Goal: Book appointment/travel/reservation

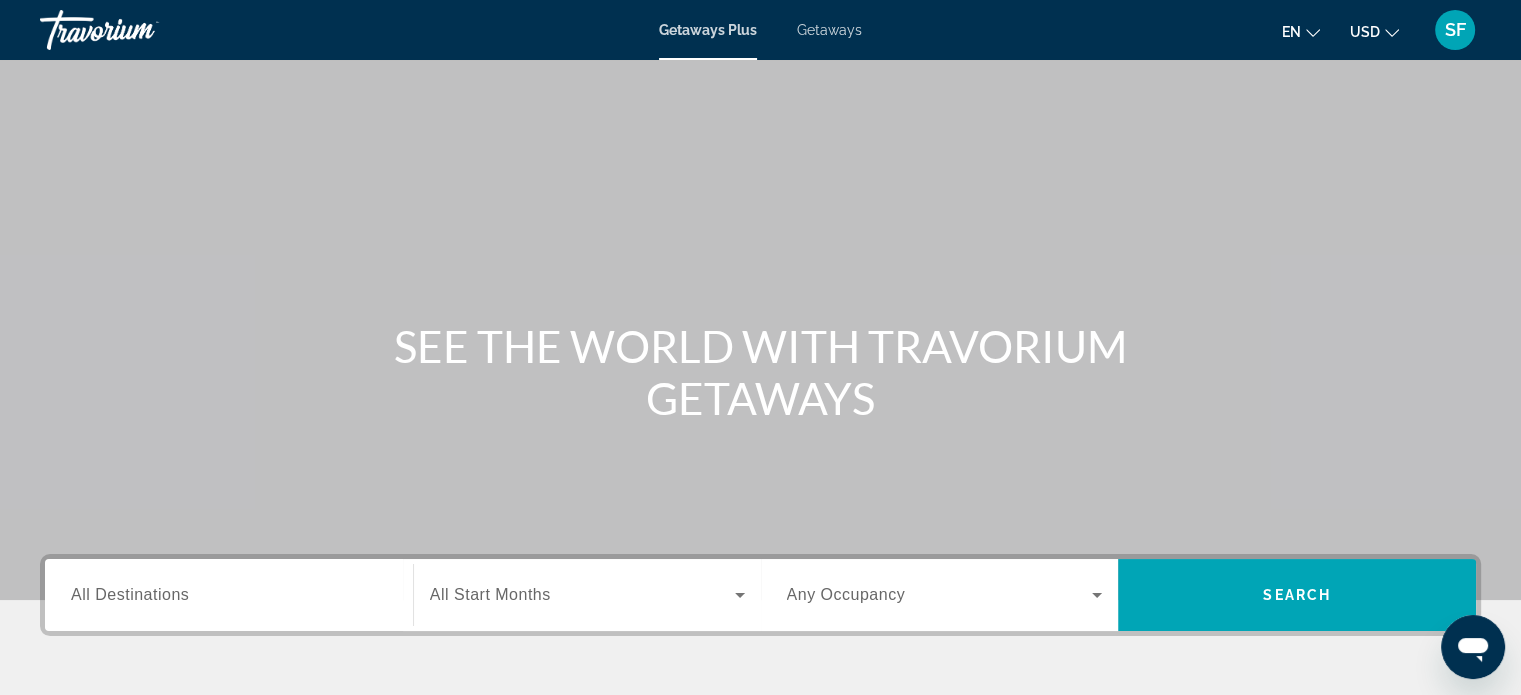
click at [832, 31] on span "Getaways" at bounding box center [829, 30] width 65 height 16
click at [136, 599] on span "All Destinations" at bounding box center [130, 594] width 118 height 17
click at [136, 599] on input "Destination All Destinations" at bounding box center [229, 596] width 316 height 24
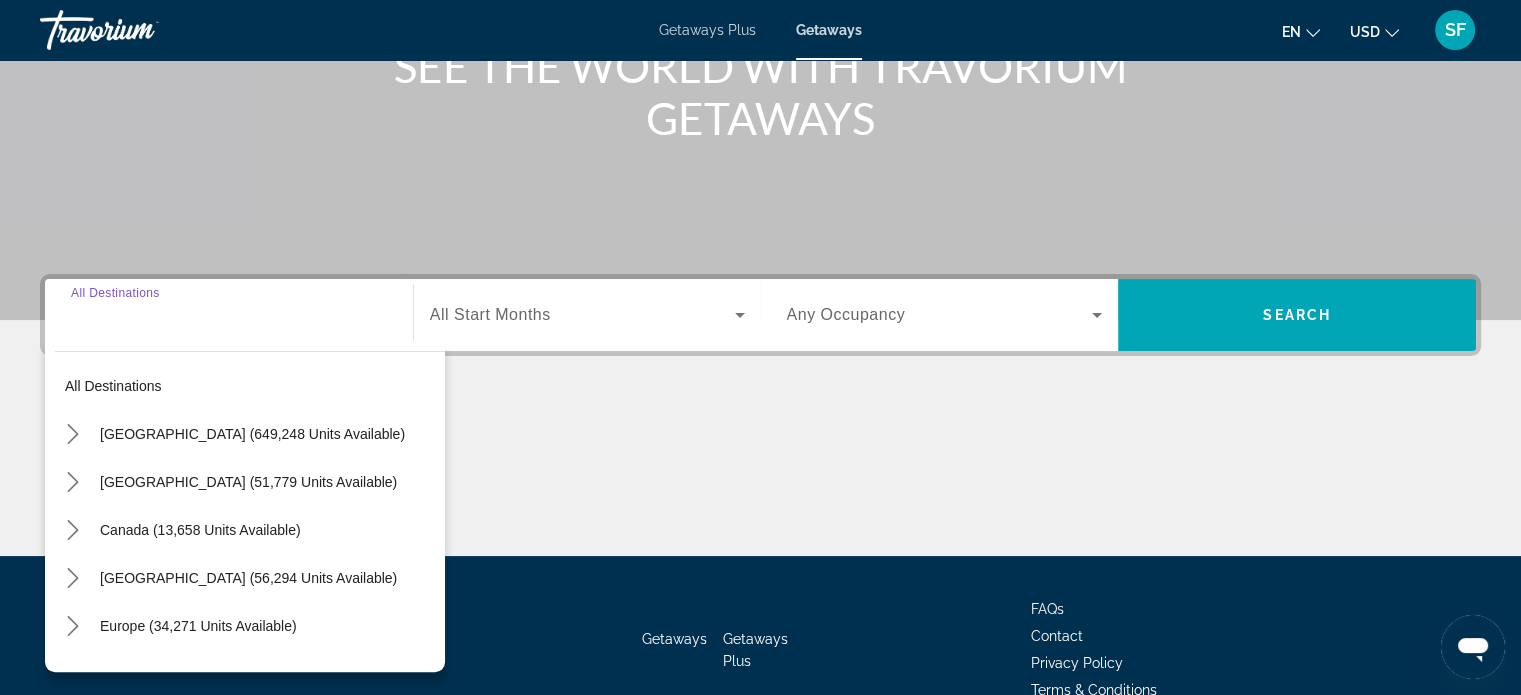
scroll to position [385, 0]
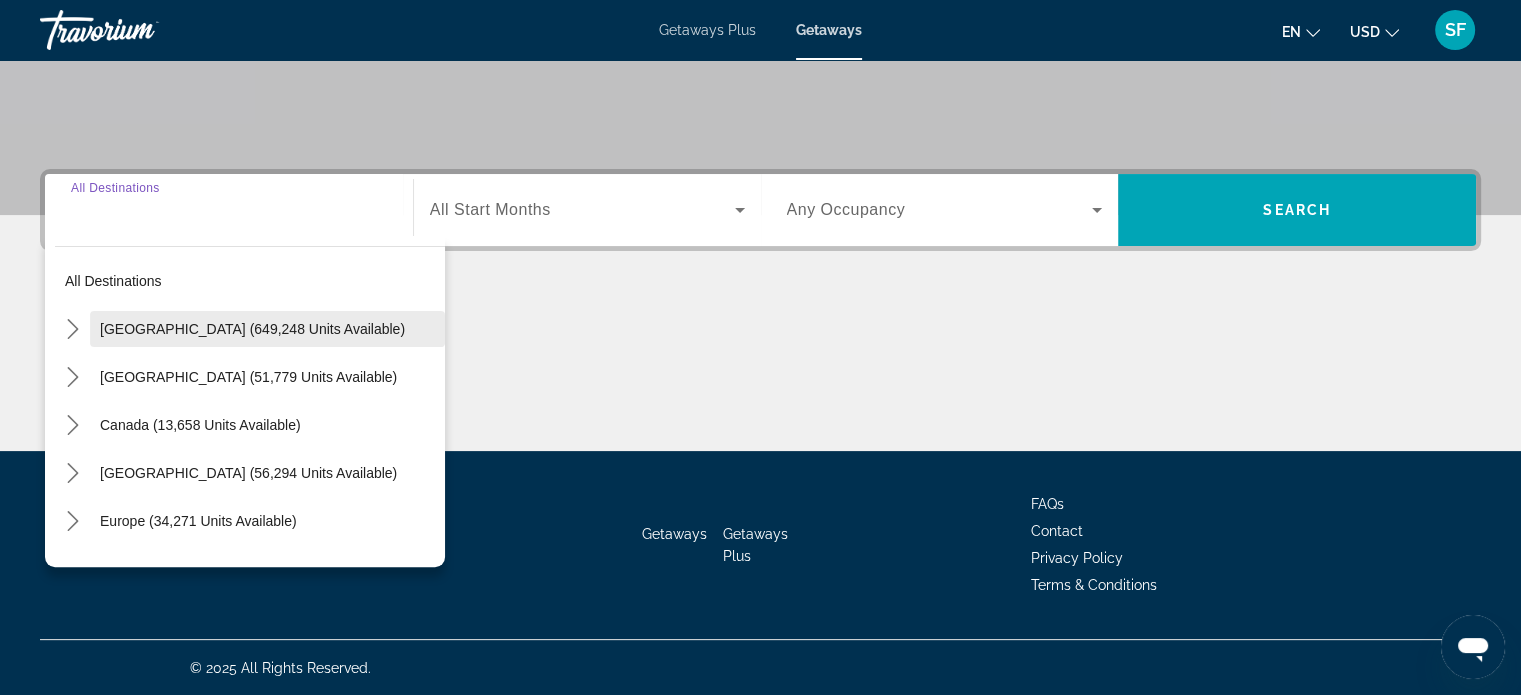
click at [214, 324] on span "[GEOGRAPHIC_DATA] (649,248 units available)" at bounding box center [252, 329] width 305 height 16
type input "**********"
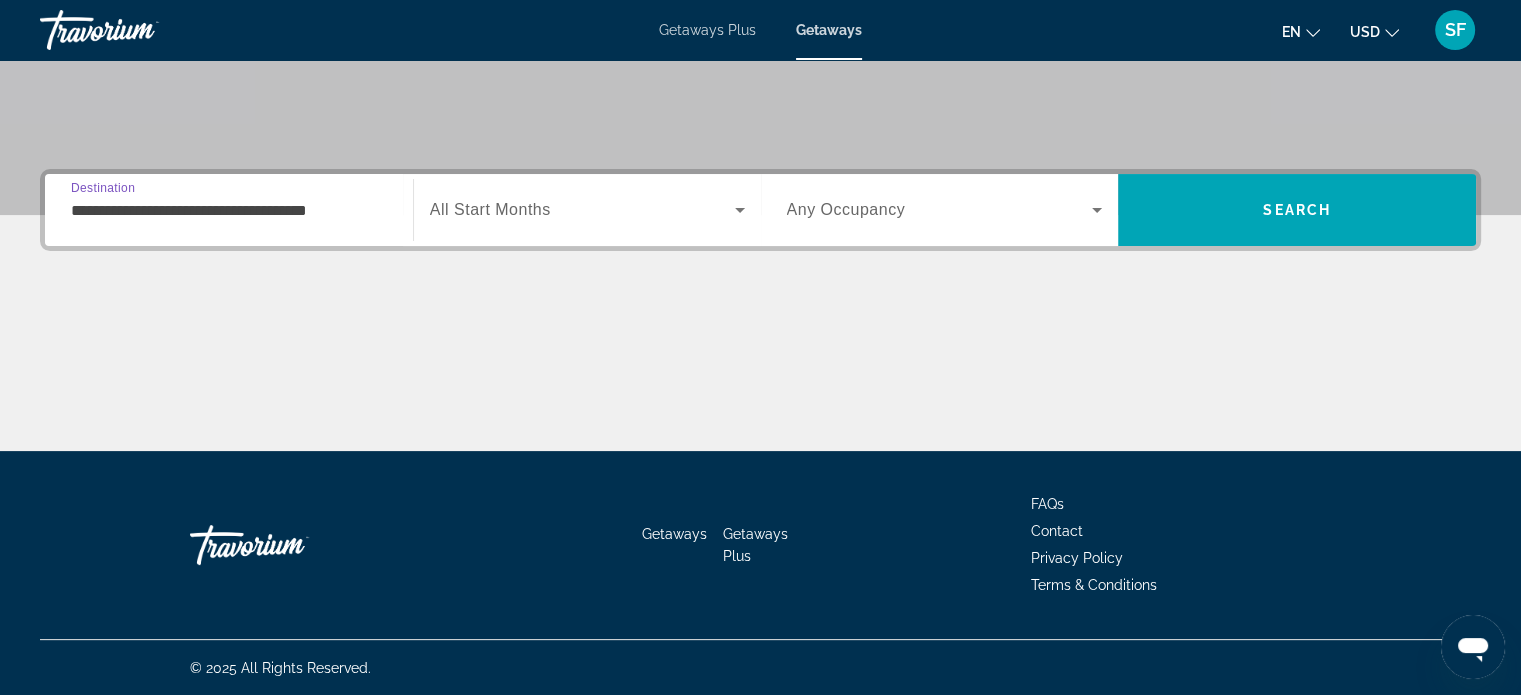
click at [474, 209] on span "All Start Months" at bounding box center [490, 209] width 121 height 17
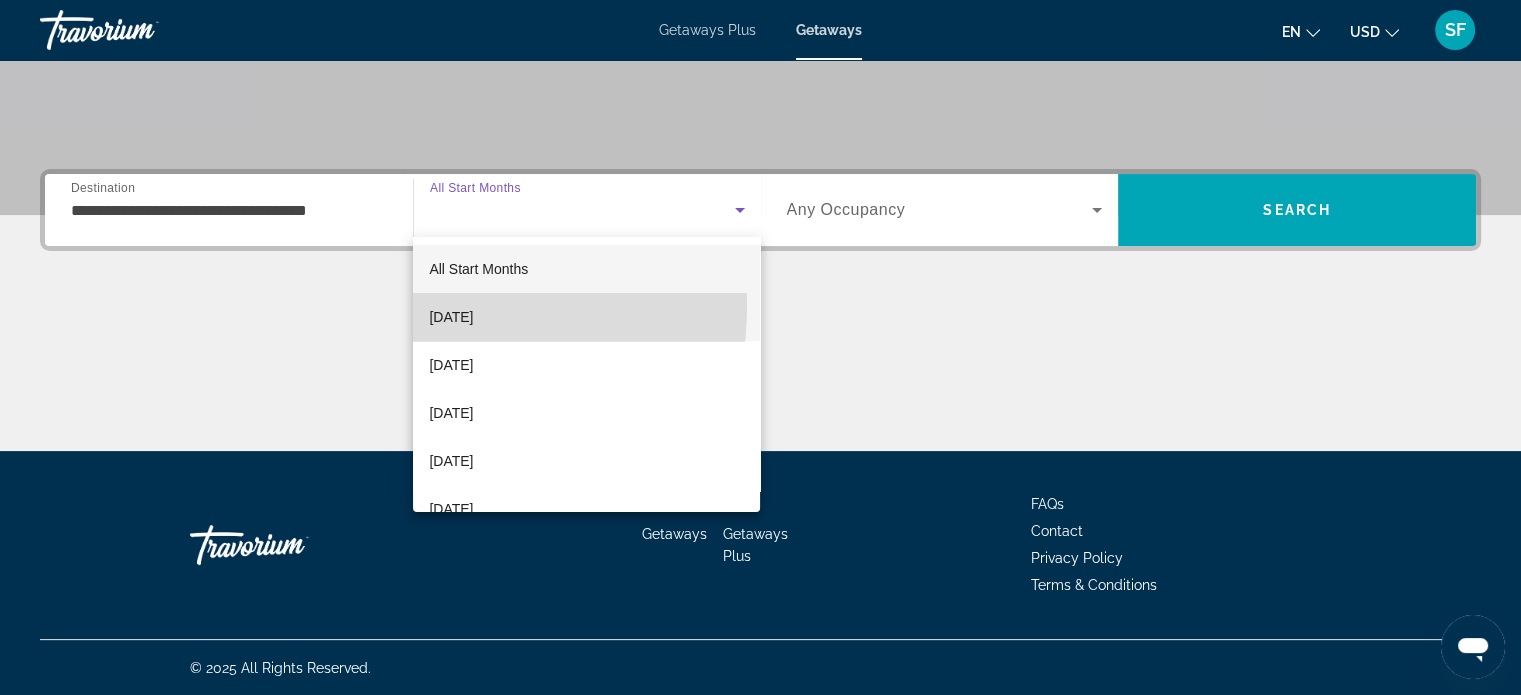
click at [455, 307] on span "[DATE]" at bounding box center [451, 317] width 44 height 24
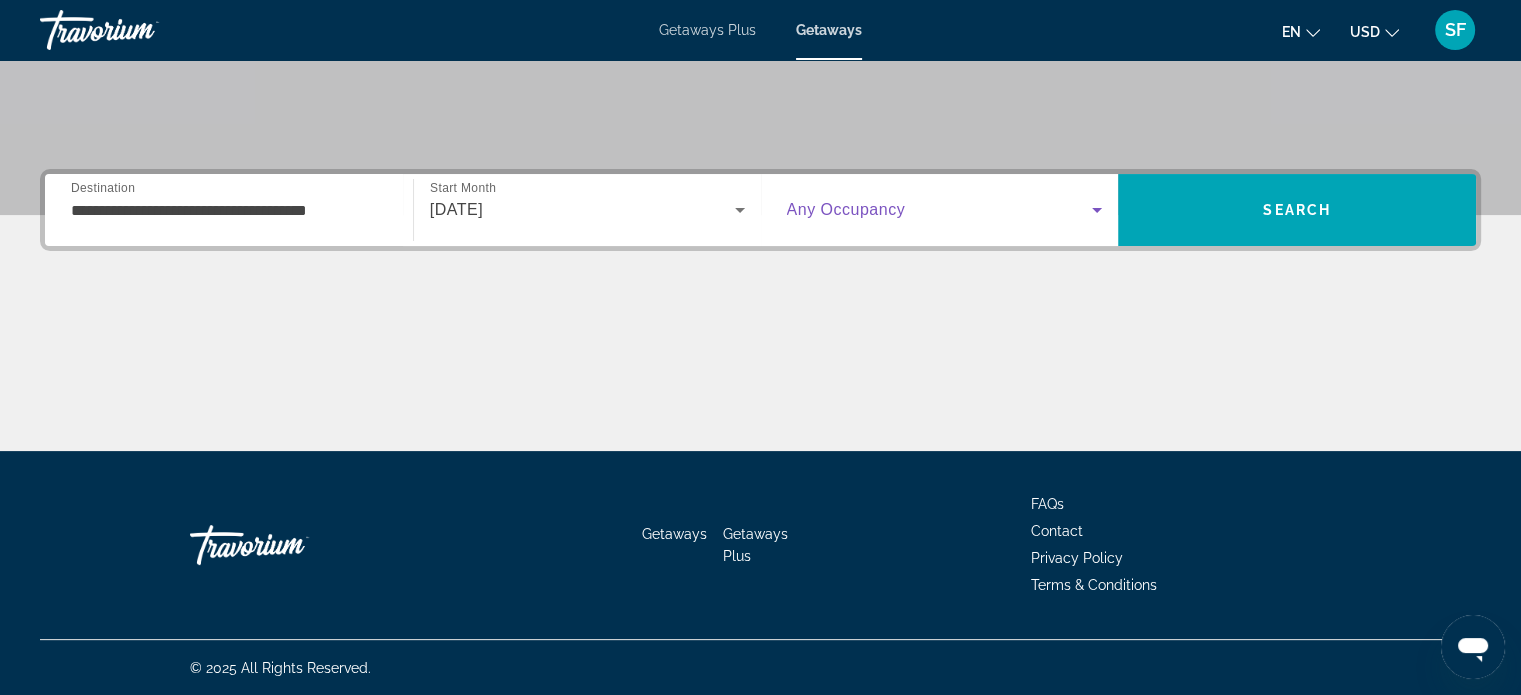
click at [866, 219] on span "Search widget" at bounding box center [940, 210] width 306 height 24
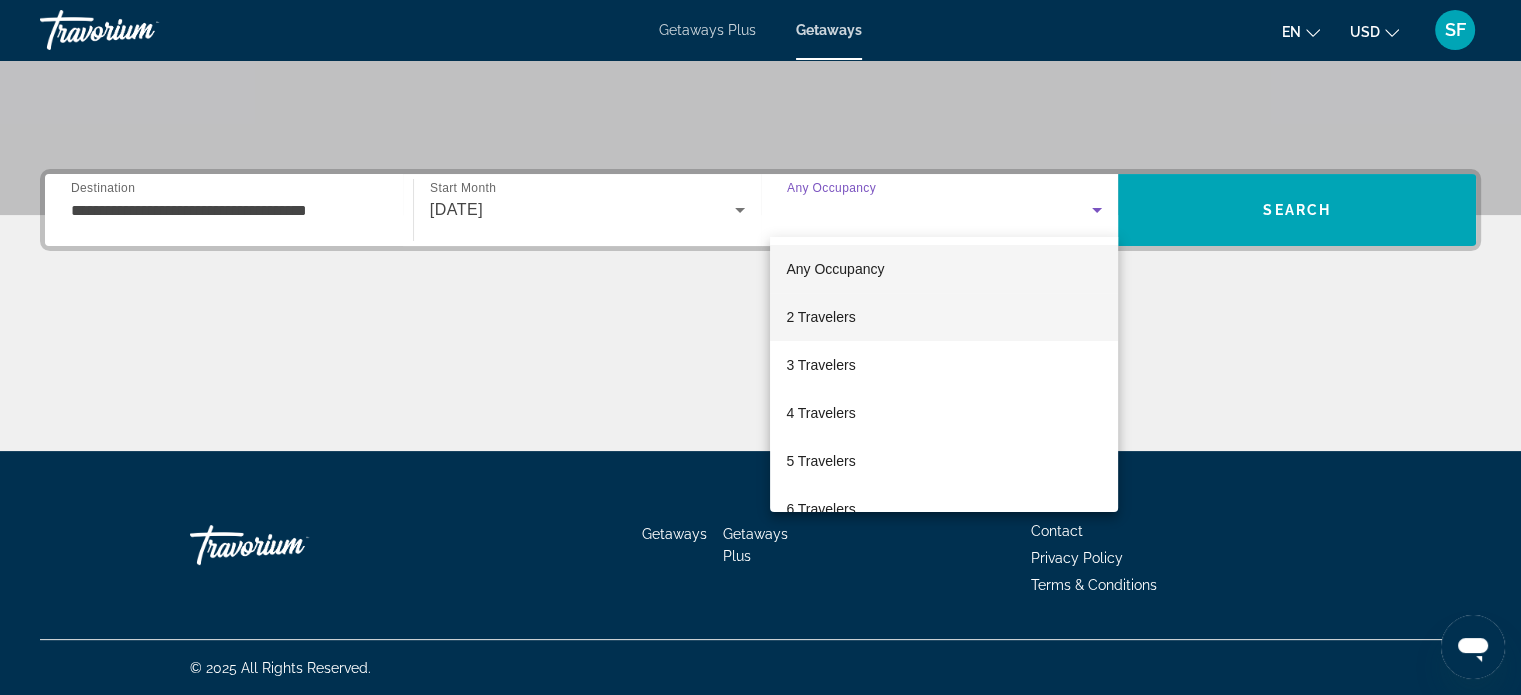
click at [848, 306] on span "2 Travelers" at bounding box center [820, 317] width 69 height 24
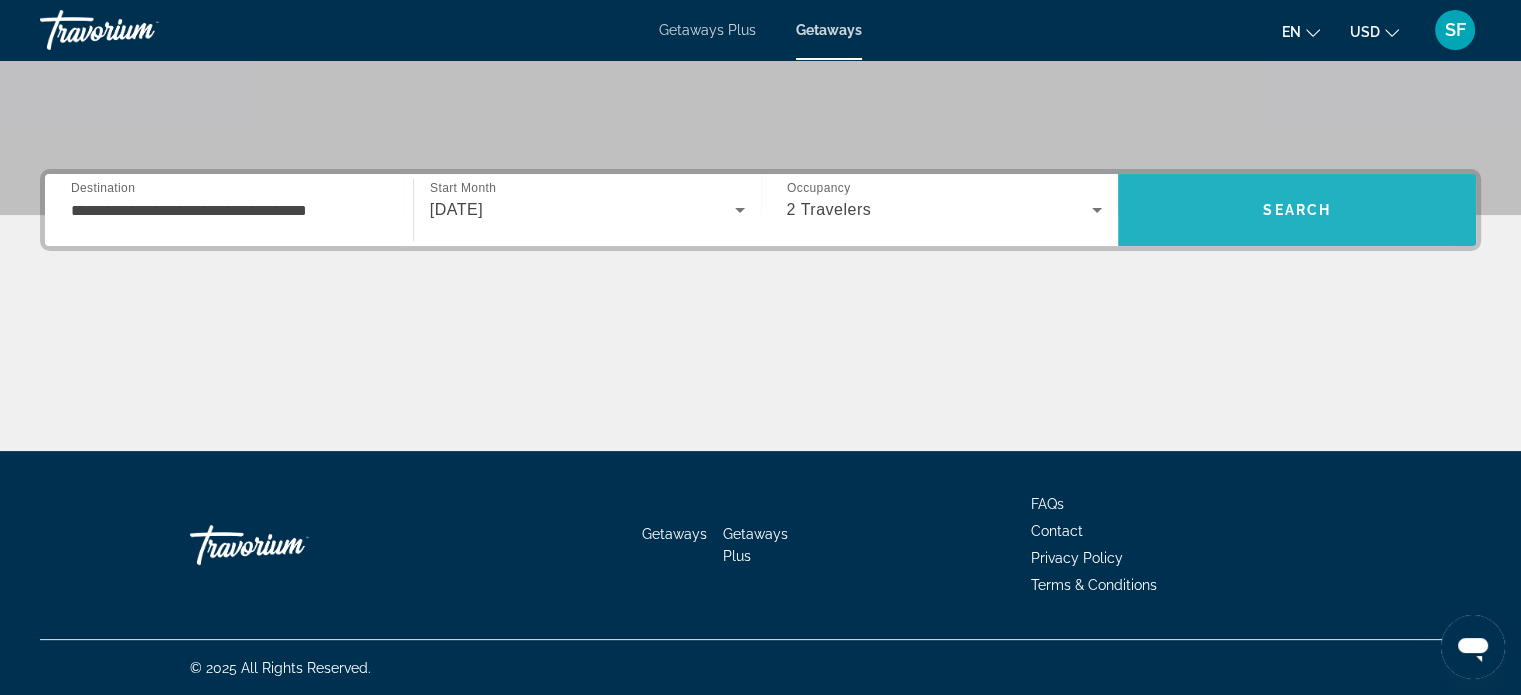
click at [1212, 211] on span "Search" at bounding box center [1297, 210] width 358 height 48
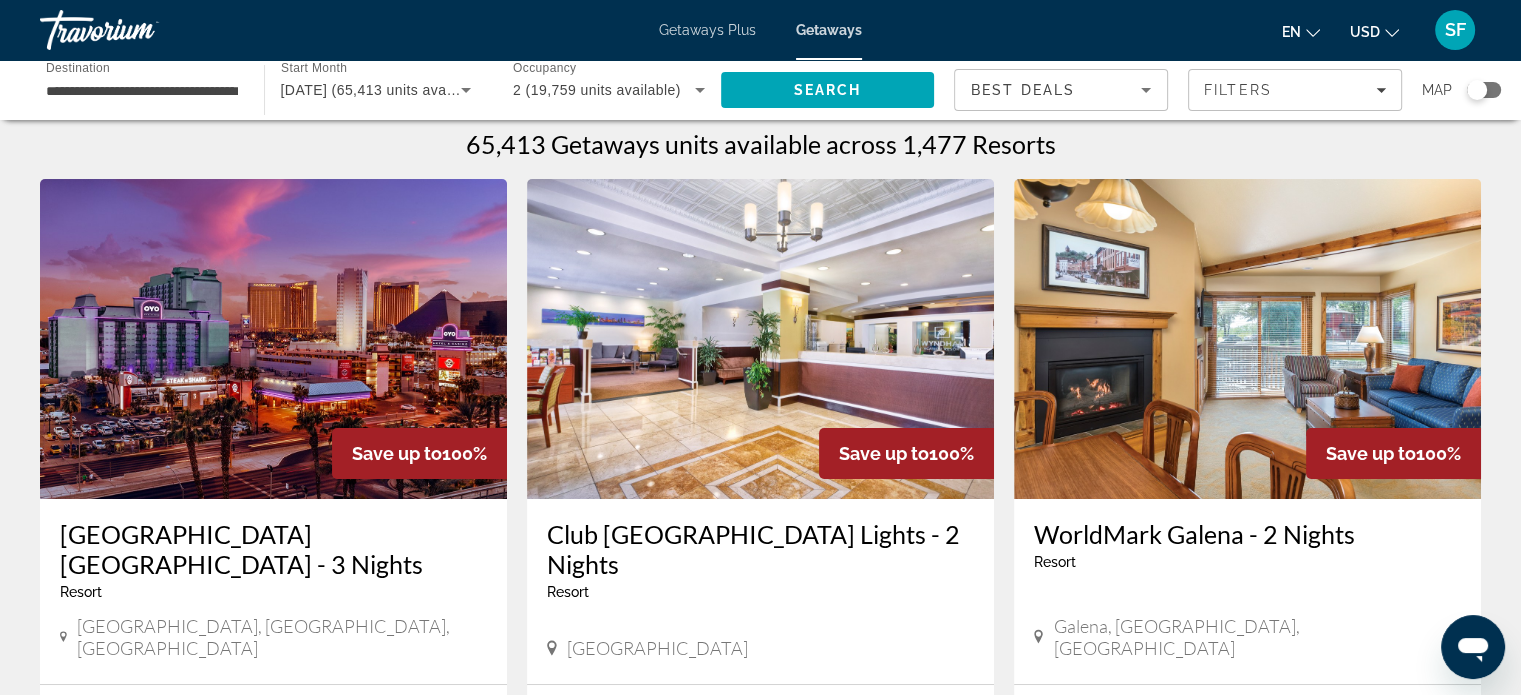
scroll to position [12, 0]
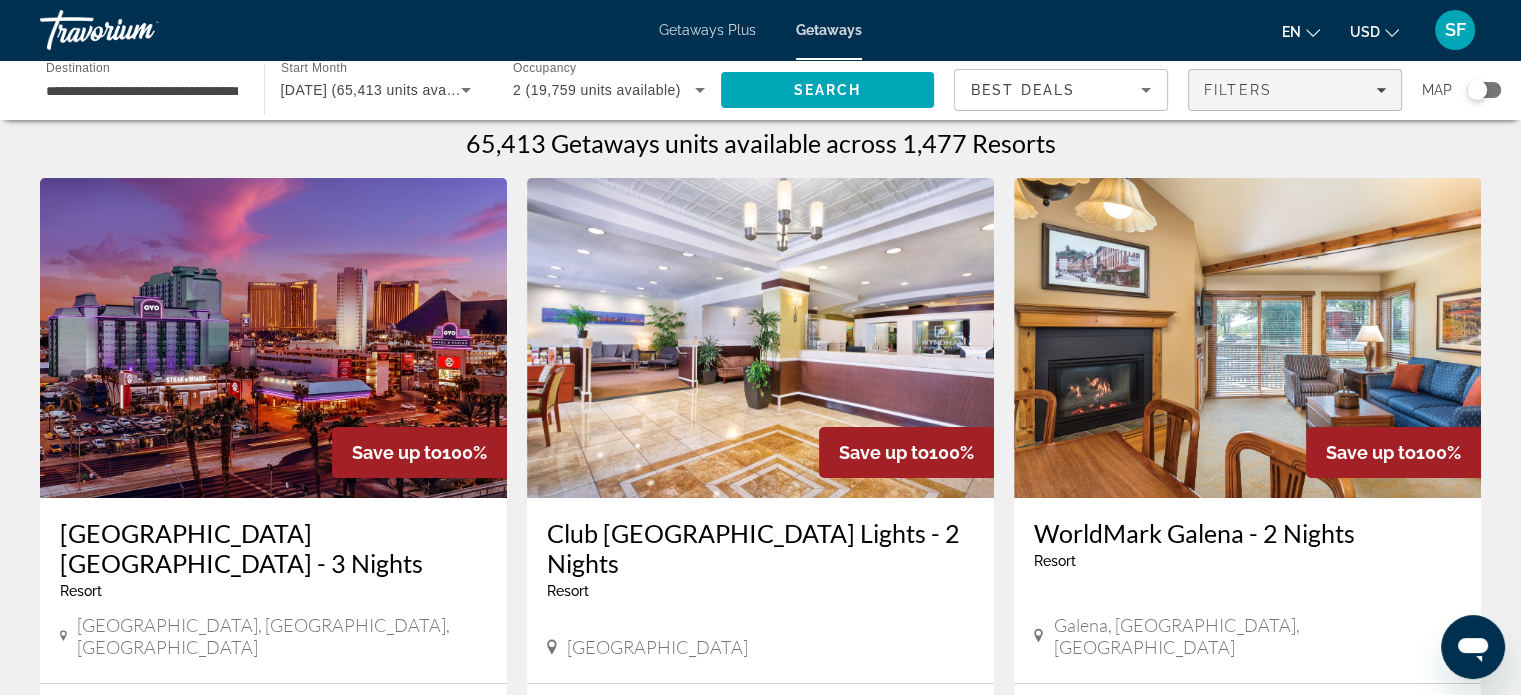
click at [1312, 95] on div "Filters" at bounding box center [1295, 90] width 182 height 16
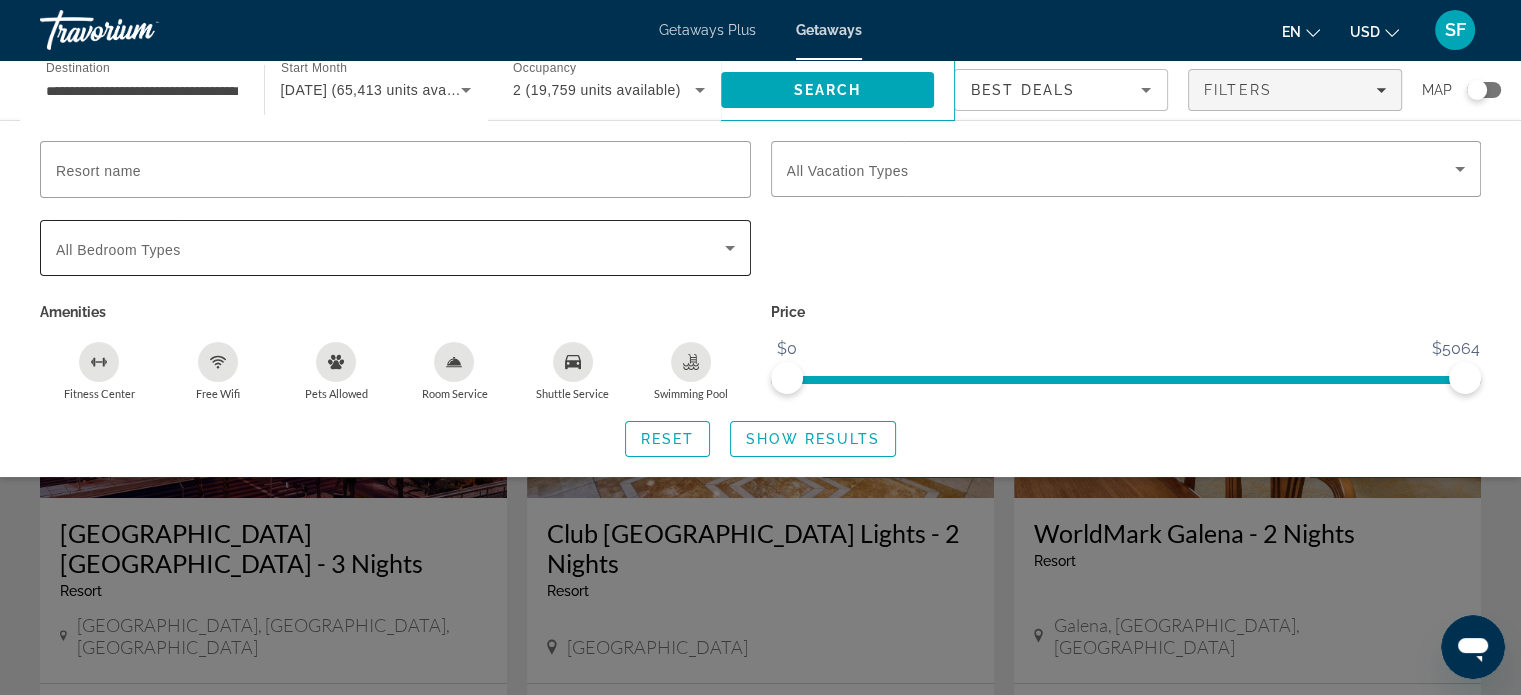
click at [455, 247] on span "Search widget" at bounding box center [390, 248] width 669 height 24
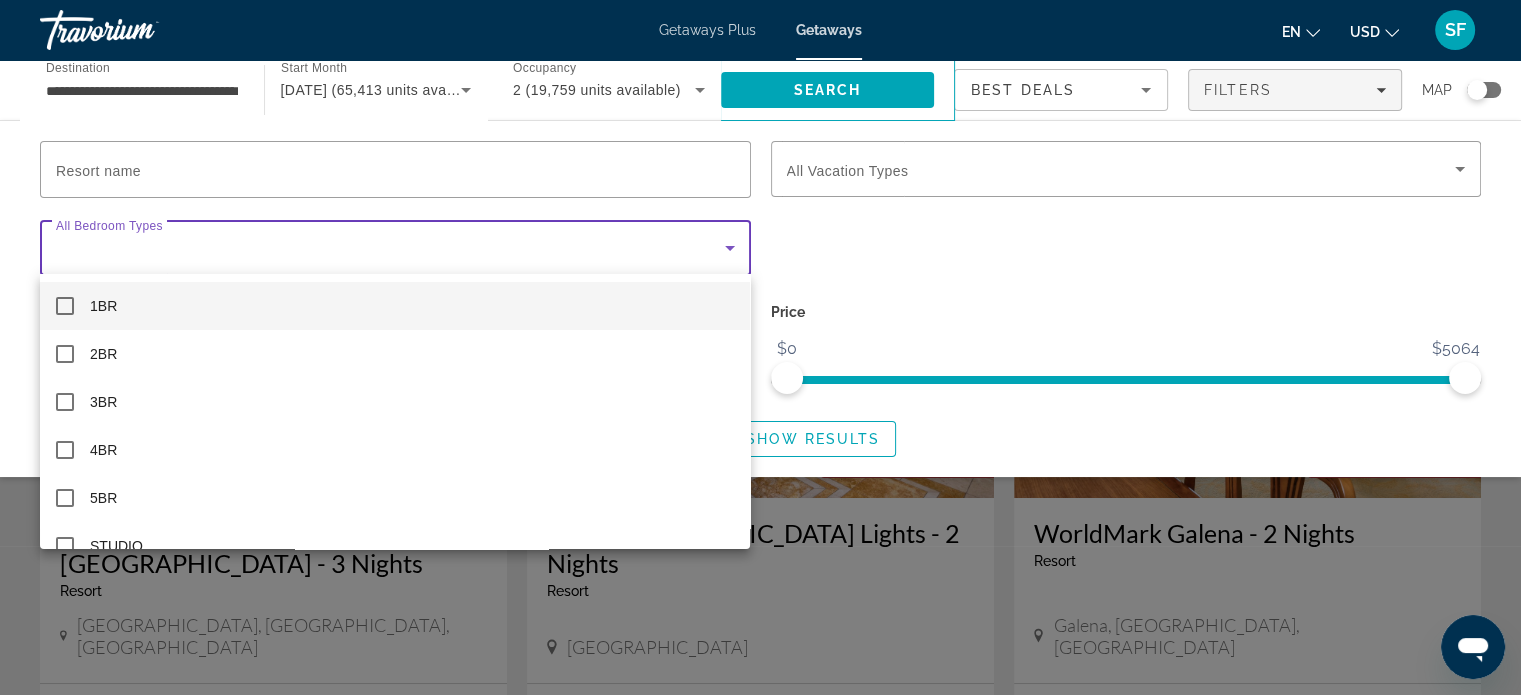
click at [412, 318] on mat-option "1BR" at bounding box center [395, 306] width 710 height 48
click at [844, 179] on div at bounding box center [760, 347] width 1521 height 695
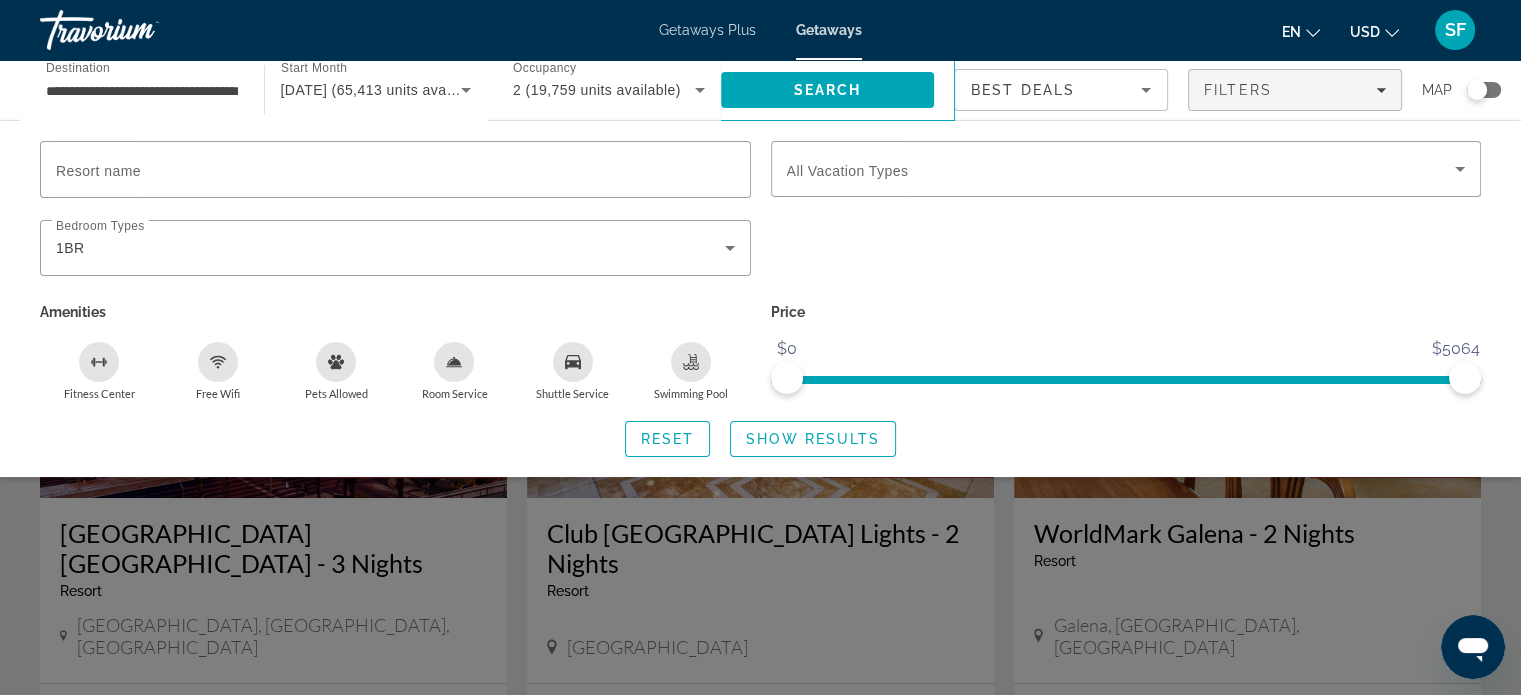
click at [844, 179] on span "Search widget" at bounding box center [1121, 169] width 669 height 24
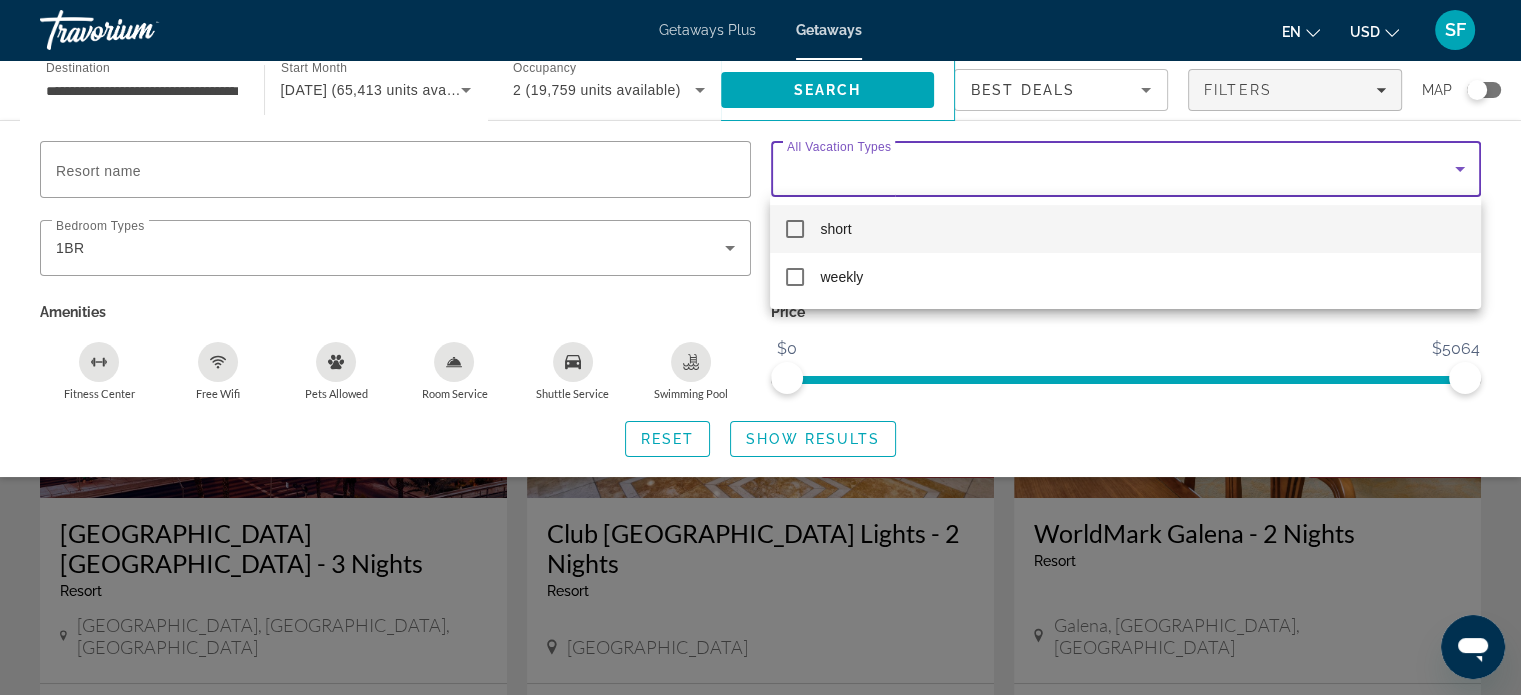
click at [814, 237] on mat-option "short" at bounding box center [1125, 229] width 710 height 48
drag, startPoint x: 1463, startPoint y: 371, endPoint x: 1320, endPoint y: 365, distance: 143.1
click at [1320, 365] on div at bounding box center [760, 347] width 1521 height 695
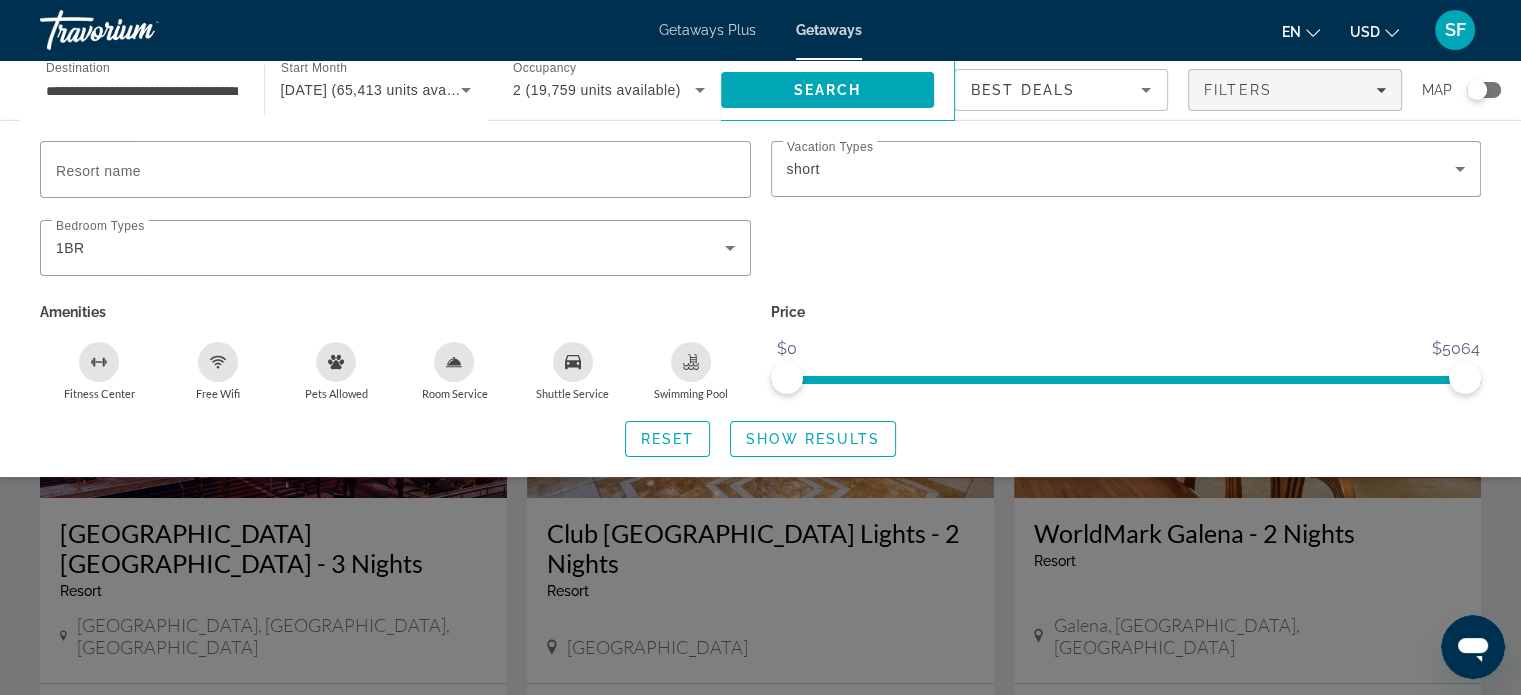
click at [1050, 377] on span "ngx-slider" at bounding box center [1126, 380] width 678 height 8
click at [772, 377] on span "ngx-slider" at bounding box center [1126, 380] width 711 height 8
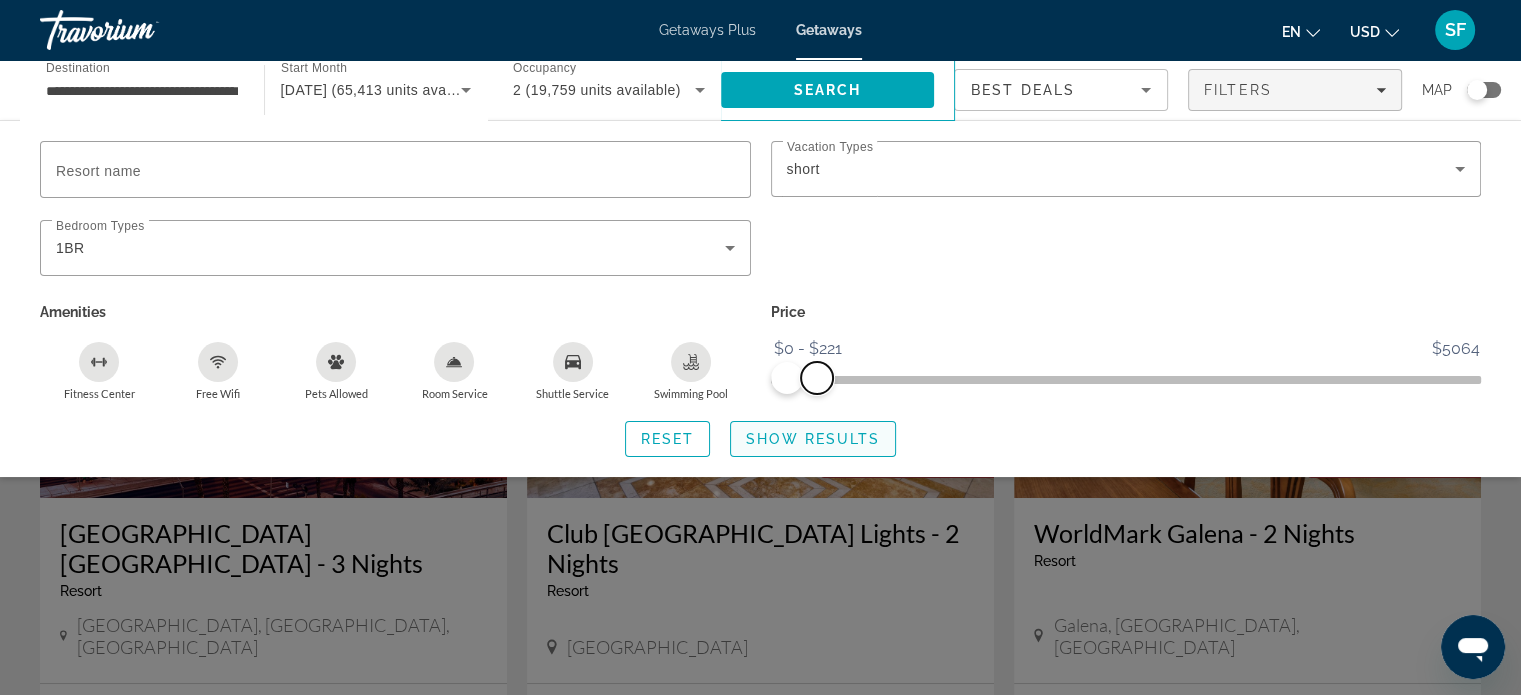
drag, startPoint x: 1469, startPoint y: 380, endPoint x: 816, endPoint y: 414, distance: 653.7
click at [816, 414] on div "Resort name Vacation Types All Vacation Types short Bedroom Types All Bedroom T…" at bounding box center [760, 299] width 1521 height 316
click at [816, 431] on span "Show Results" at bounding box center [813, 439] width 134 height 16
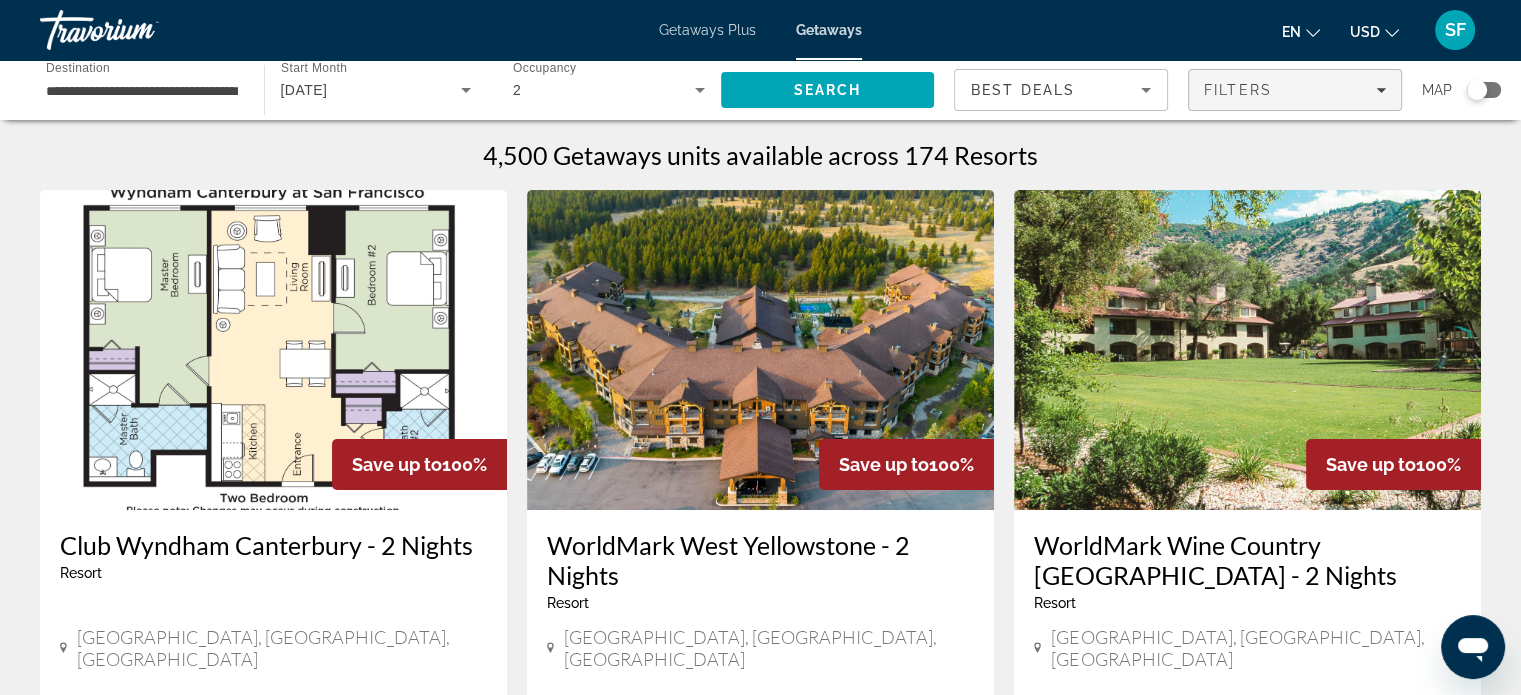
click at [1253, 100] on span "Filters" at bounding box center [1295, 90] width 212 height 48
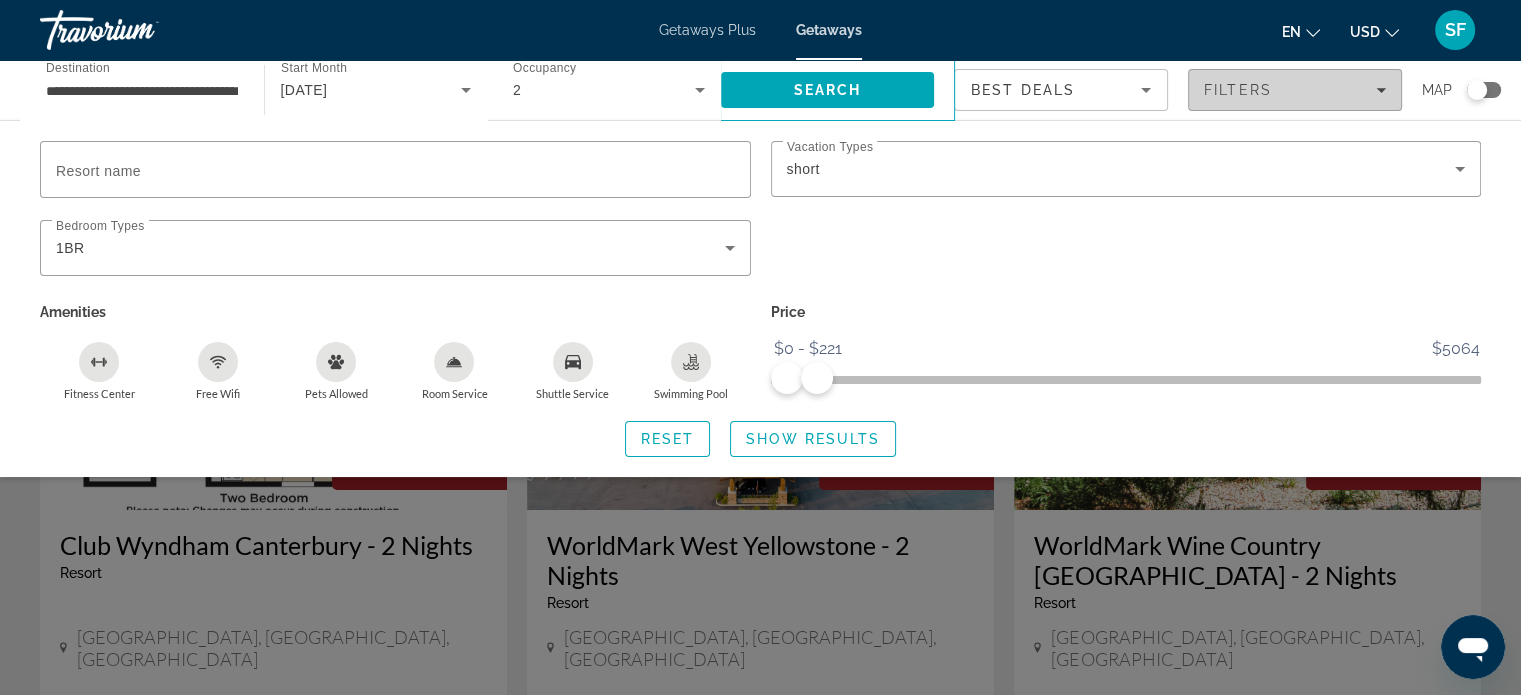
click at [1253, 100] on span "Filters" at bounding box center [1295, 90] width 212 height 48
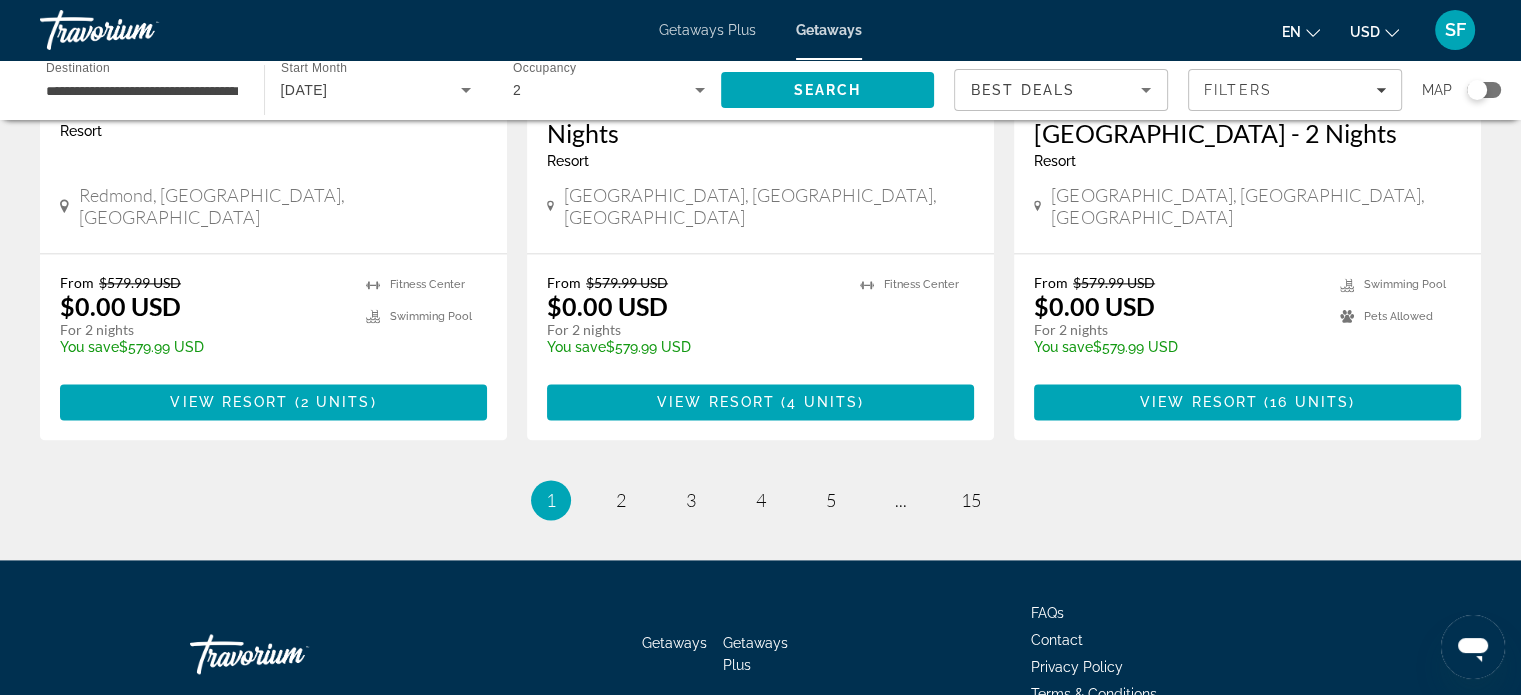
scroll to position [2639, 0]
click at [613, 483] on link "page 2" at bounding box center [620, 500] width 35 height 35
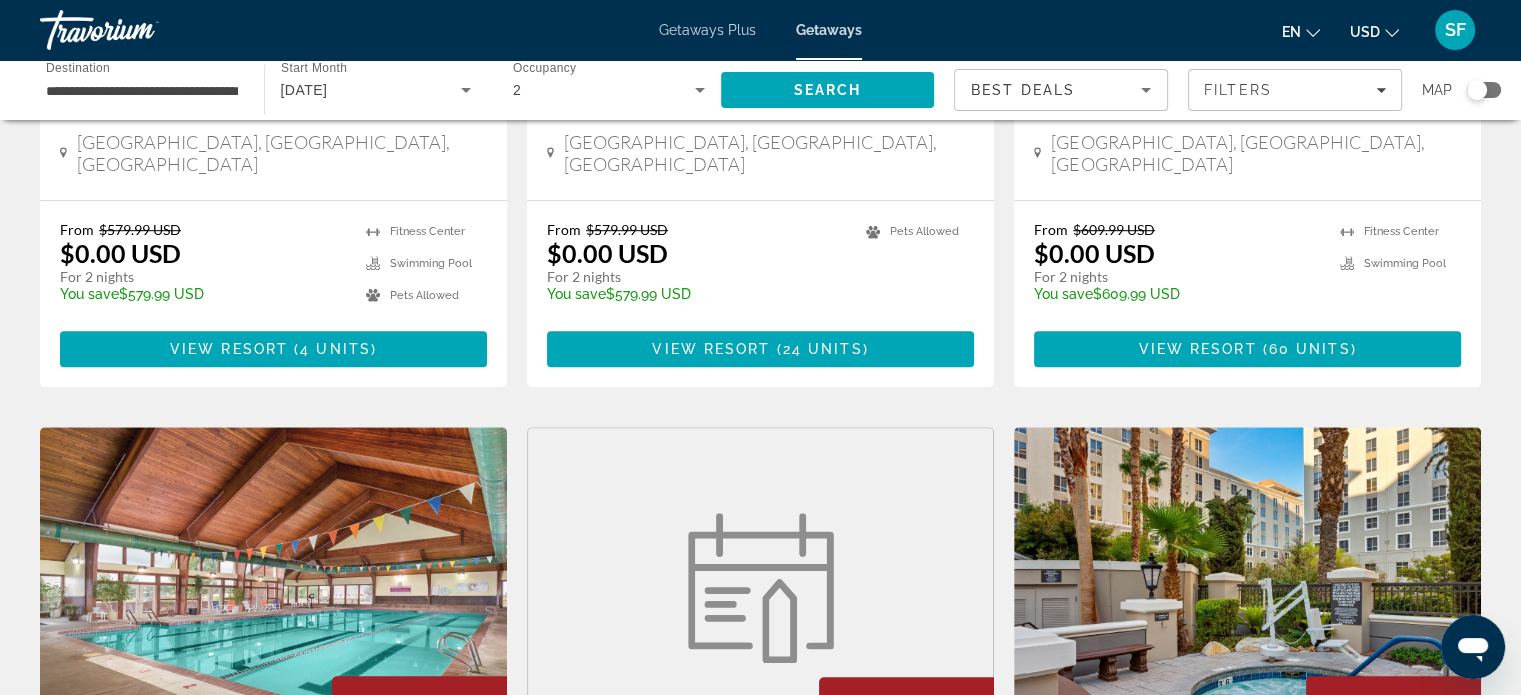
scroll to position [1188, 0]
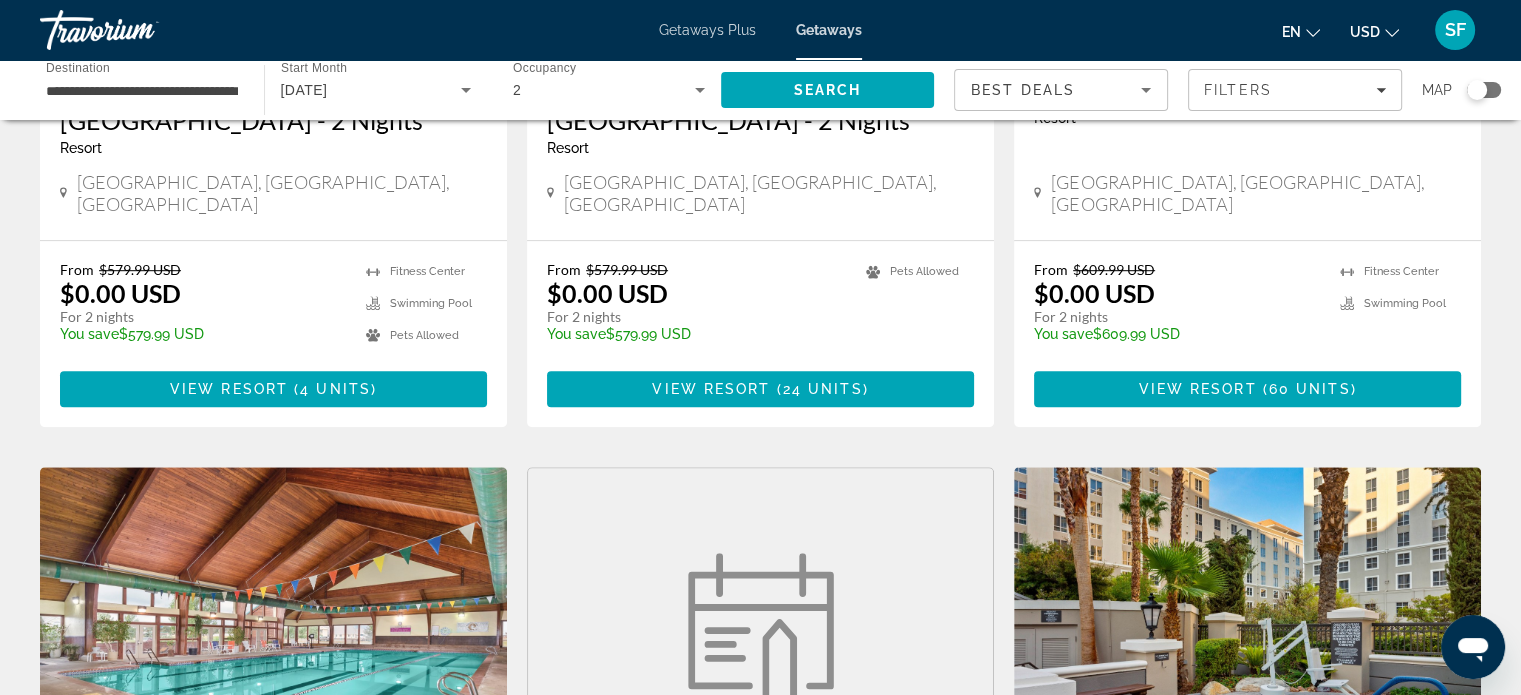
click at [66, 30] on div "Travorium" at bounding box center [140, 30] width 200 height 52
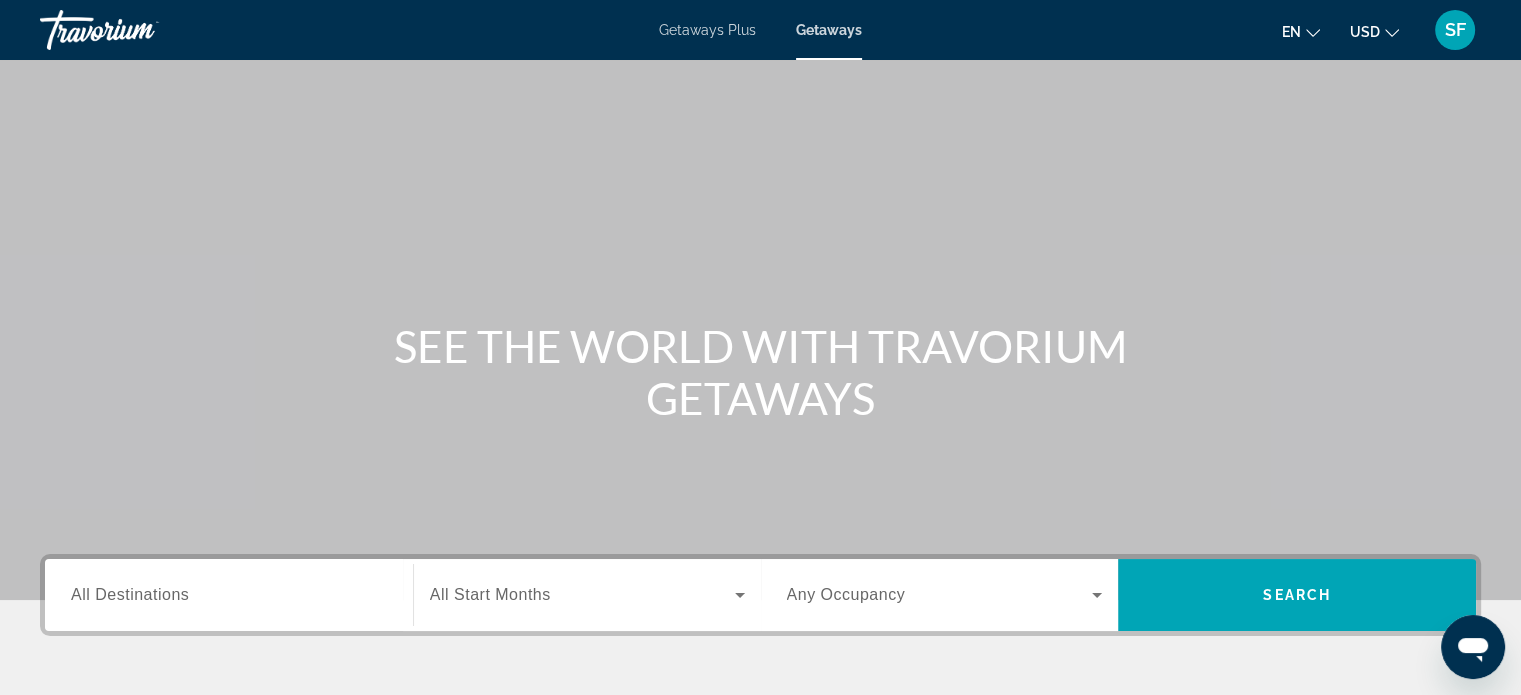
click at [66, 30] on div "Travorium" at bounding box center [140, 30] width 200 height 52
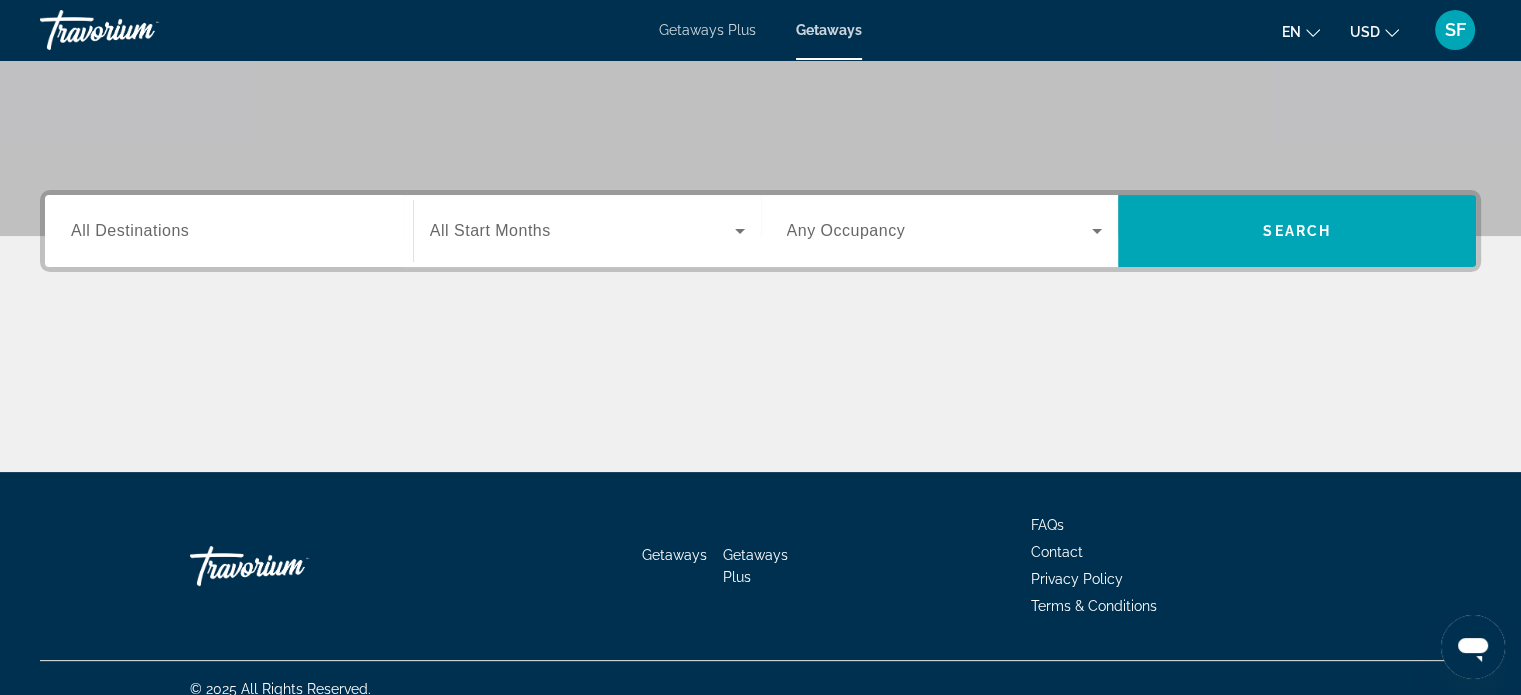
scroll to position [385, 0]
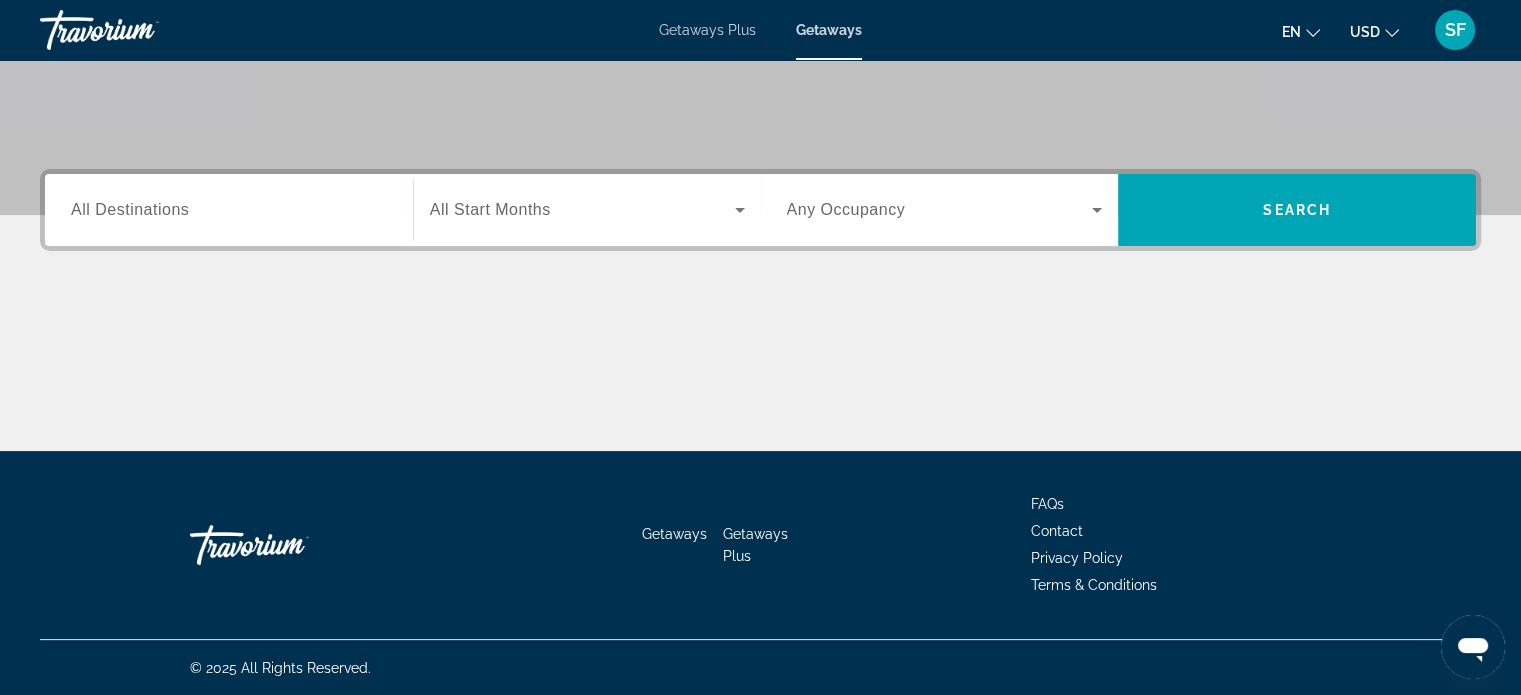
click at [232, 187] on div "Search widget" at bounding box center [229, 210] width 316 height 57
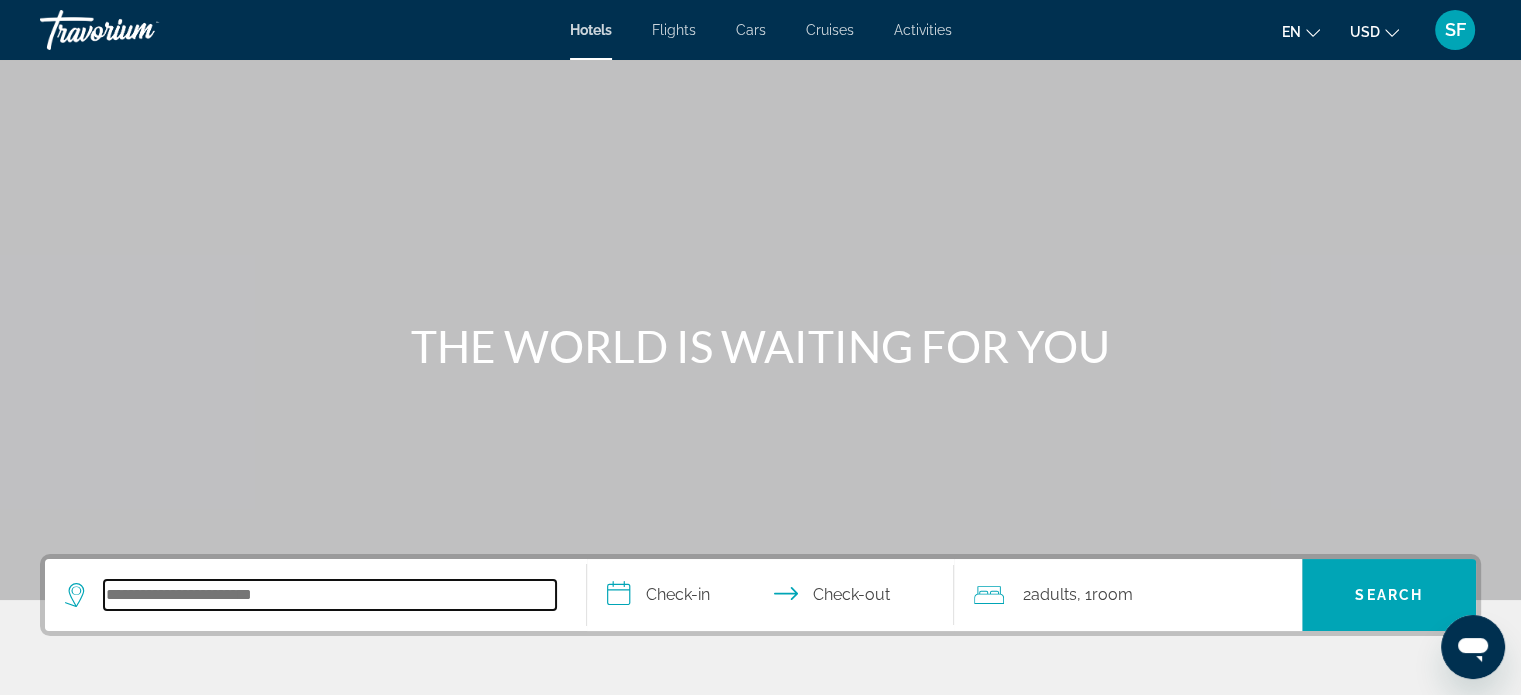
click at [232, 591] on input "Search hotel destination" at bounding box center [330, 595] width 452 height 30
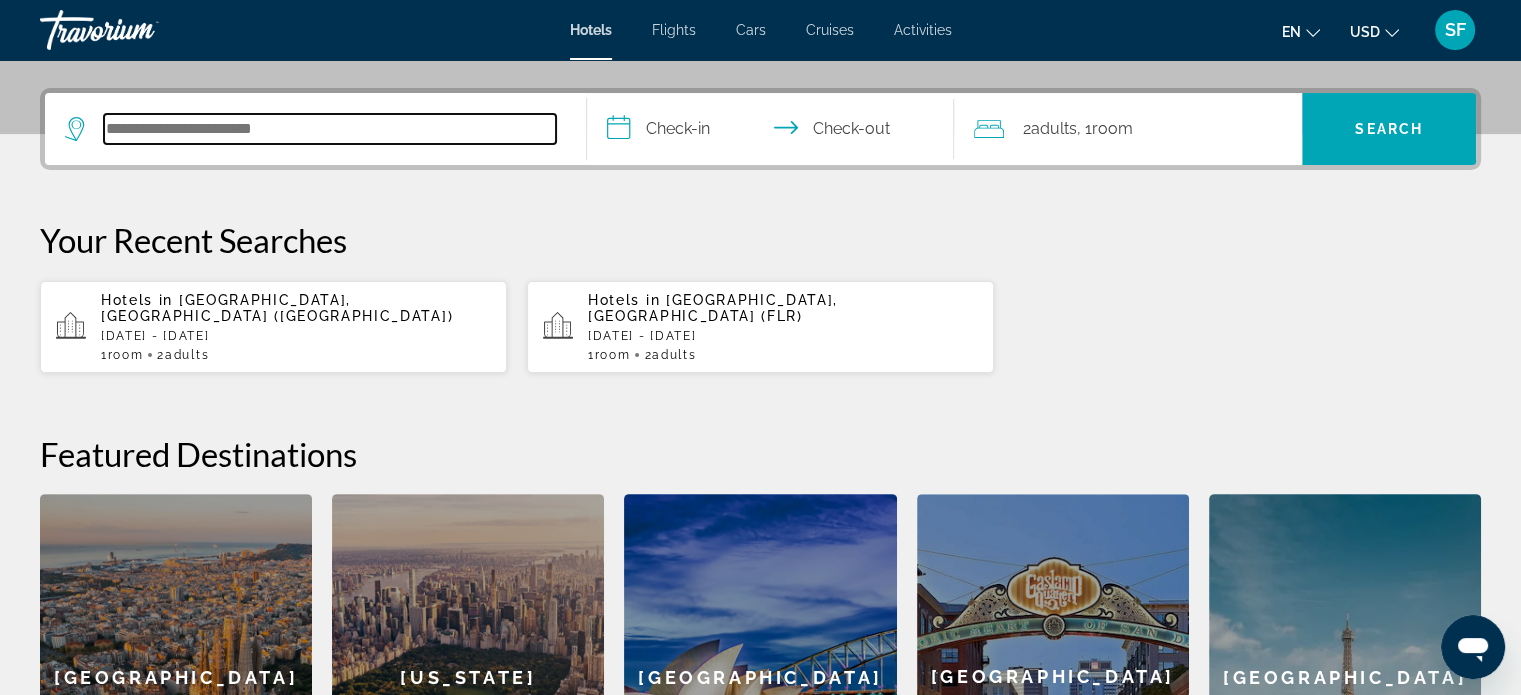
scroll to position [488, 0]
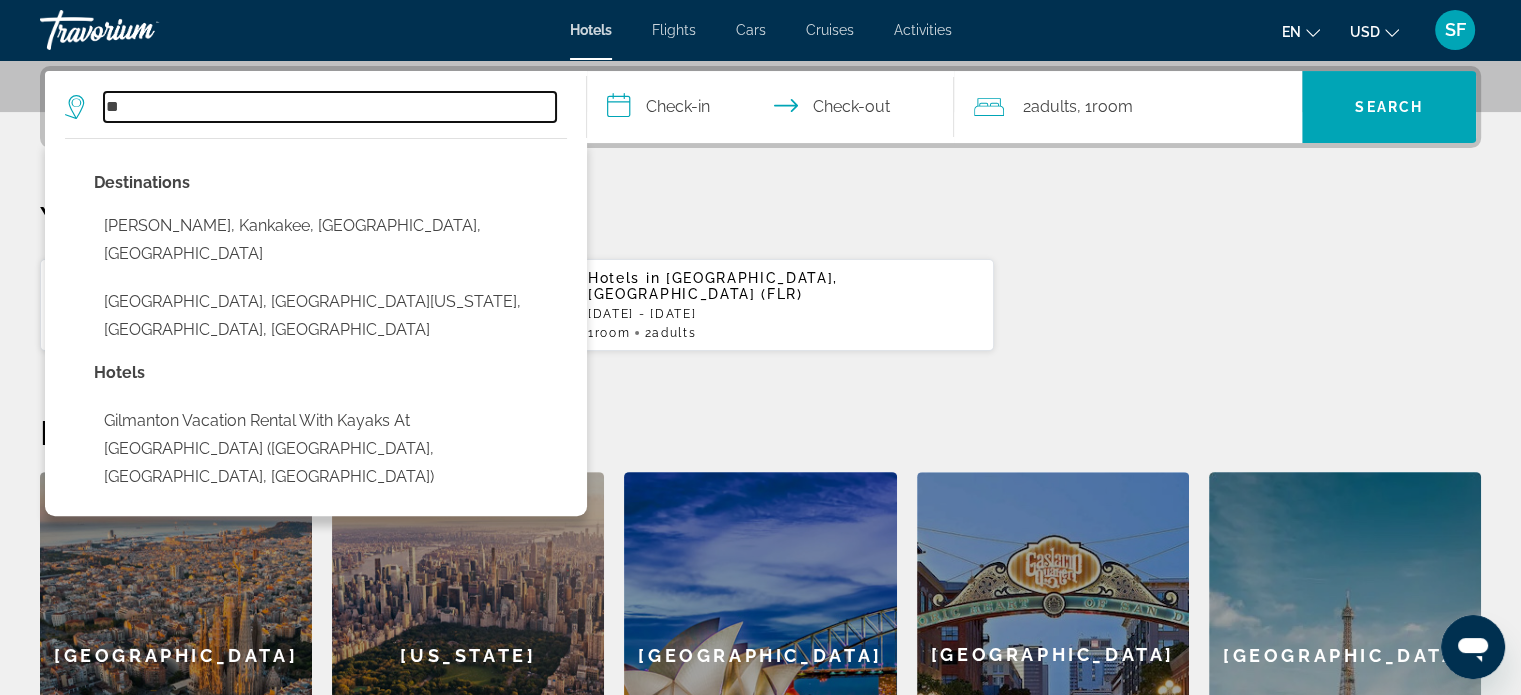
type input "*"
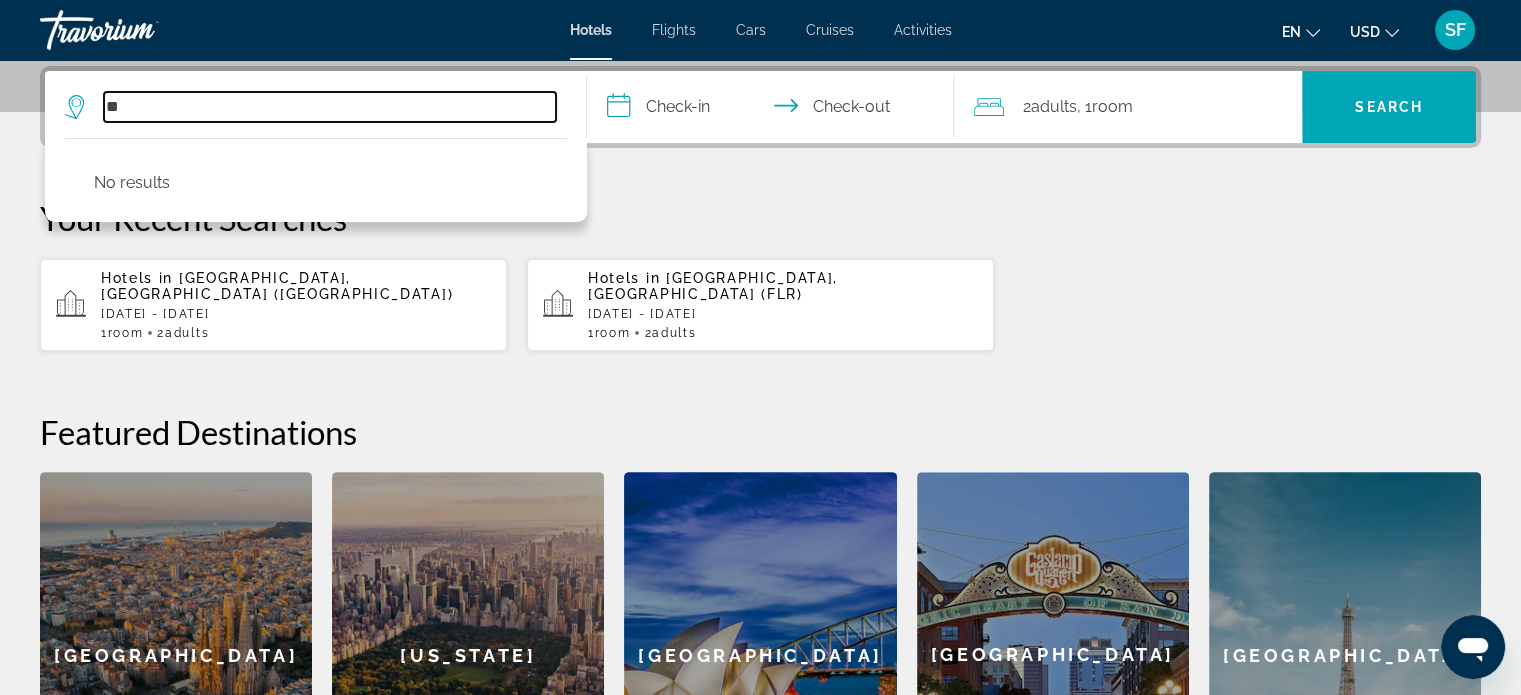
type input "*"
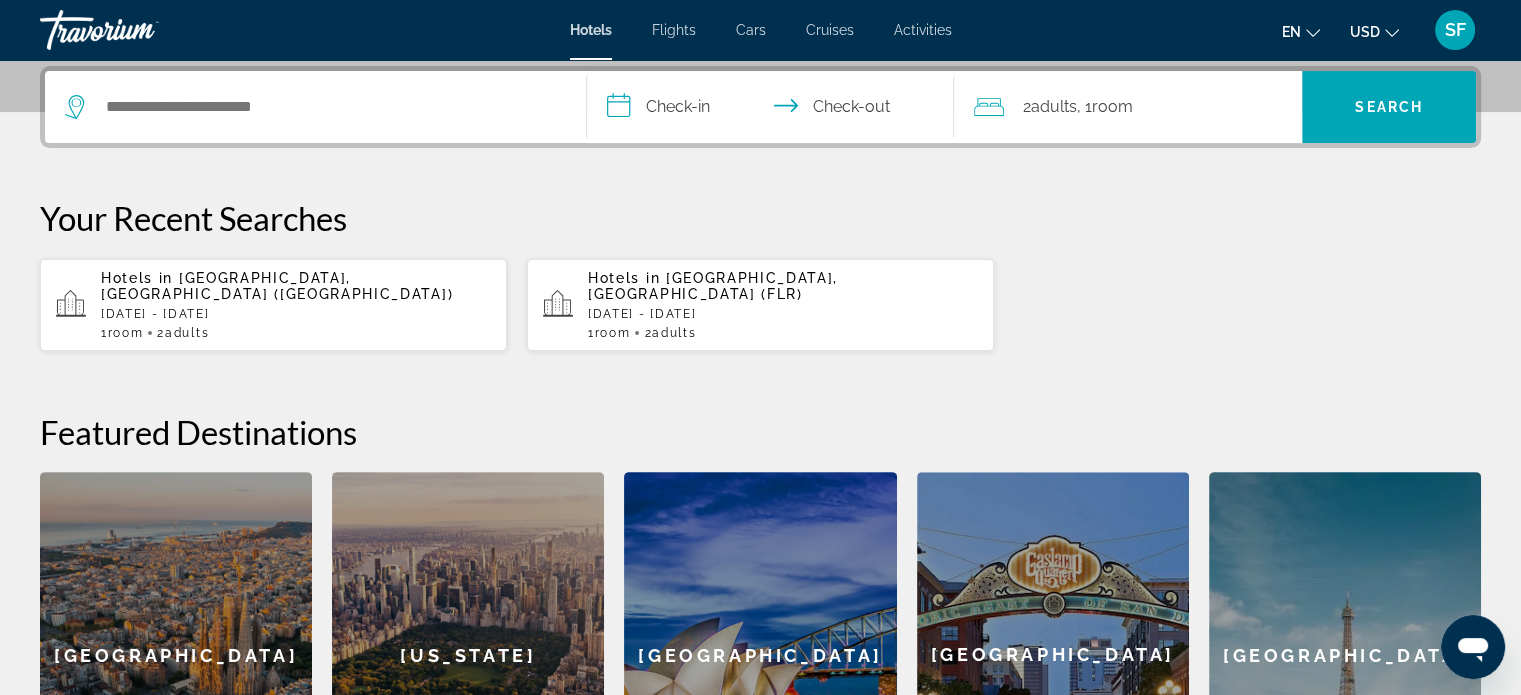
click at [112, 43] on div "Travorium" at bounding box center [140, 30] width 200 height 52
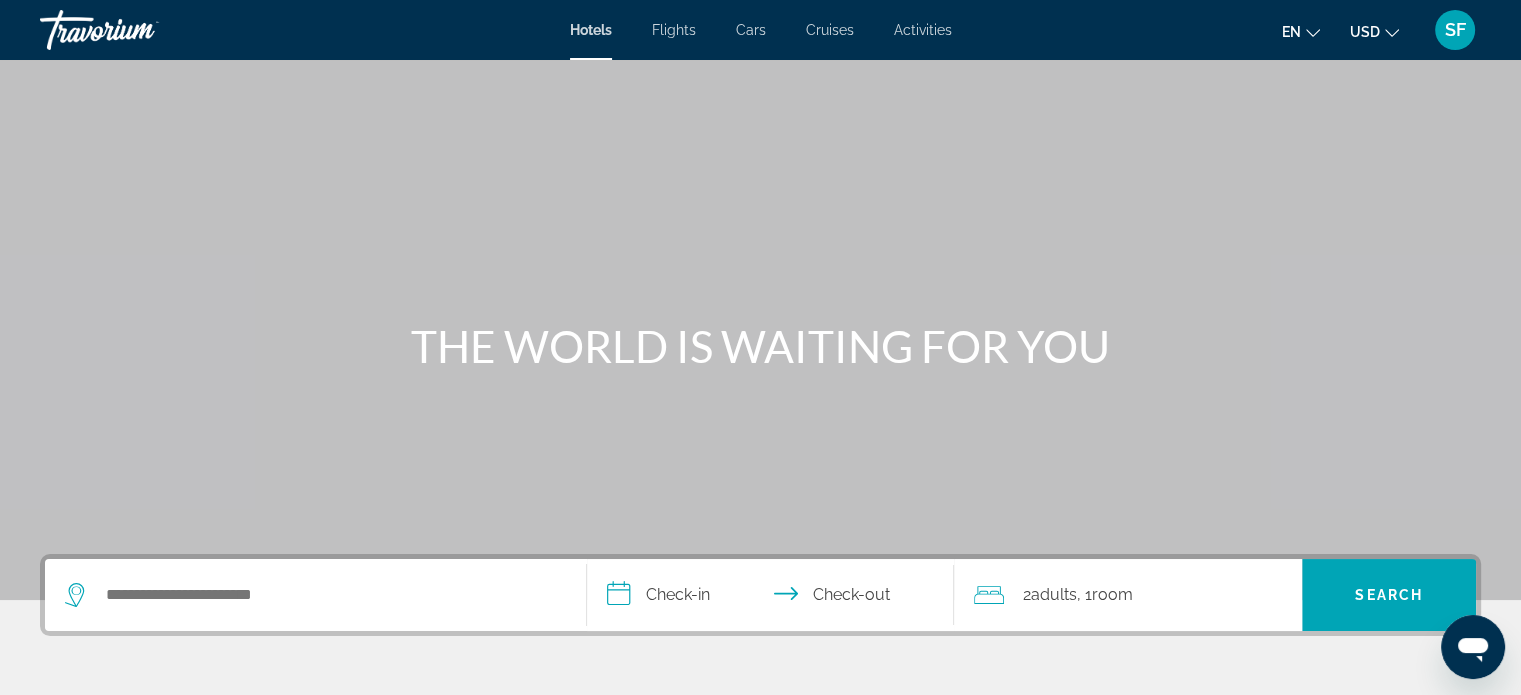
click at [112, 43] on div "Travorium" at bounding box center [140, 30] width 200 height 52
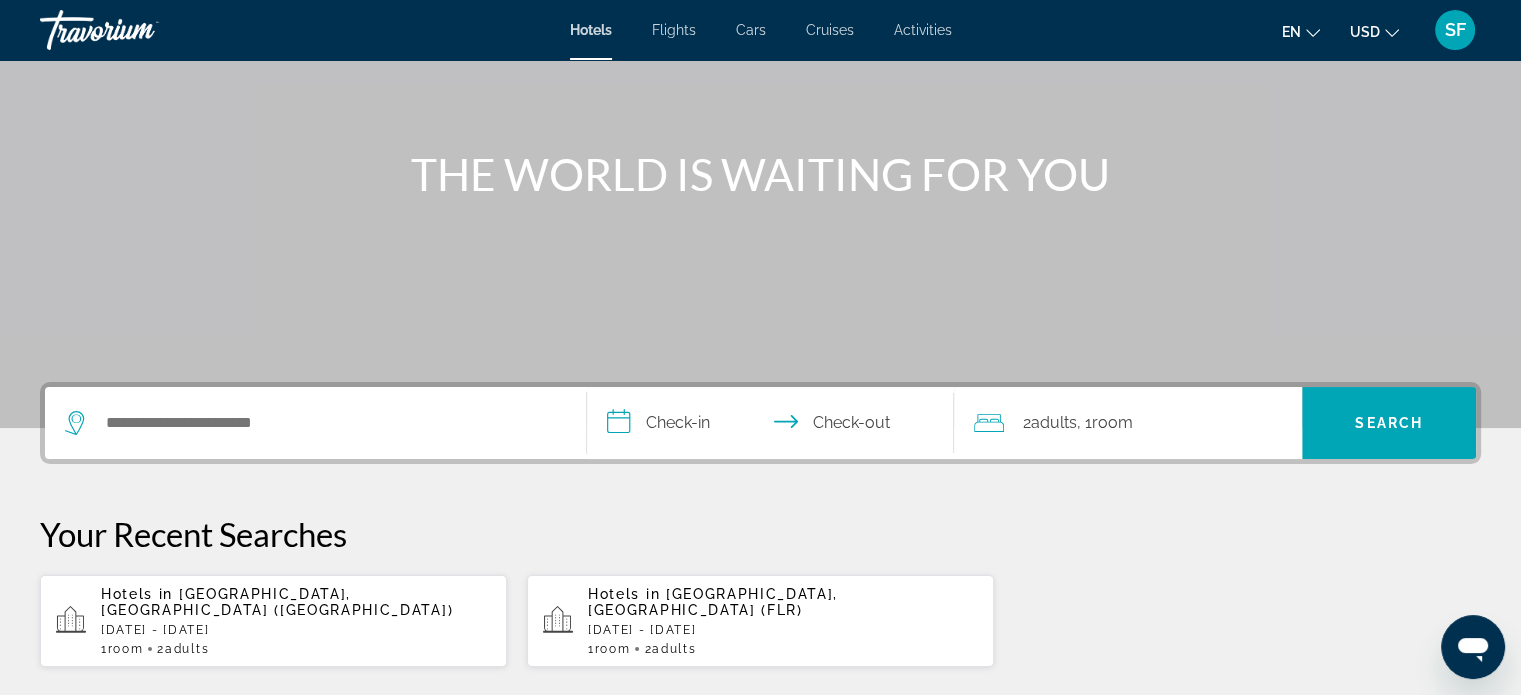
scroll to position [175, 0]
